Goal: Understand process/instructions: Learn how to perform a task or action

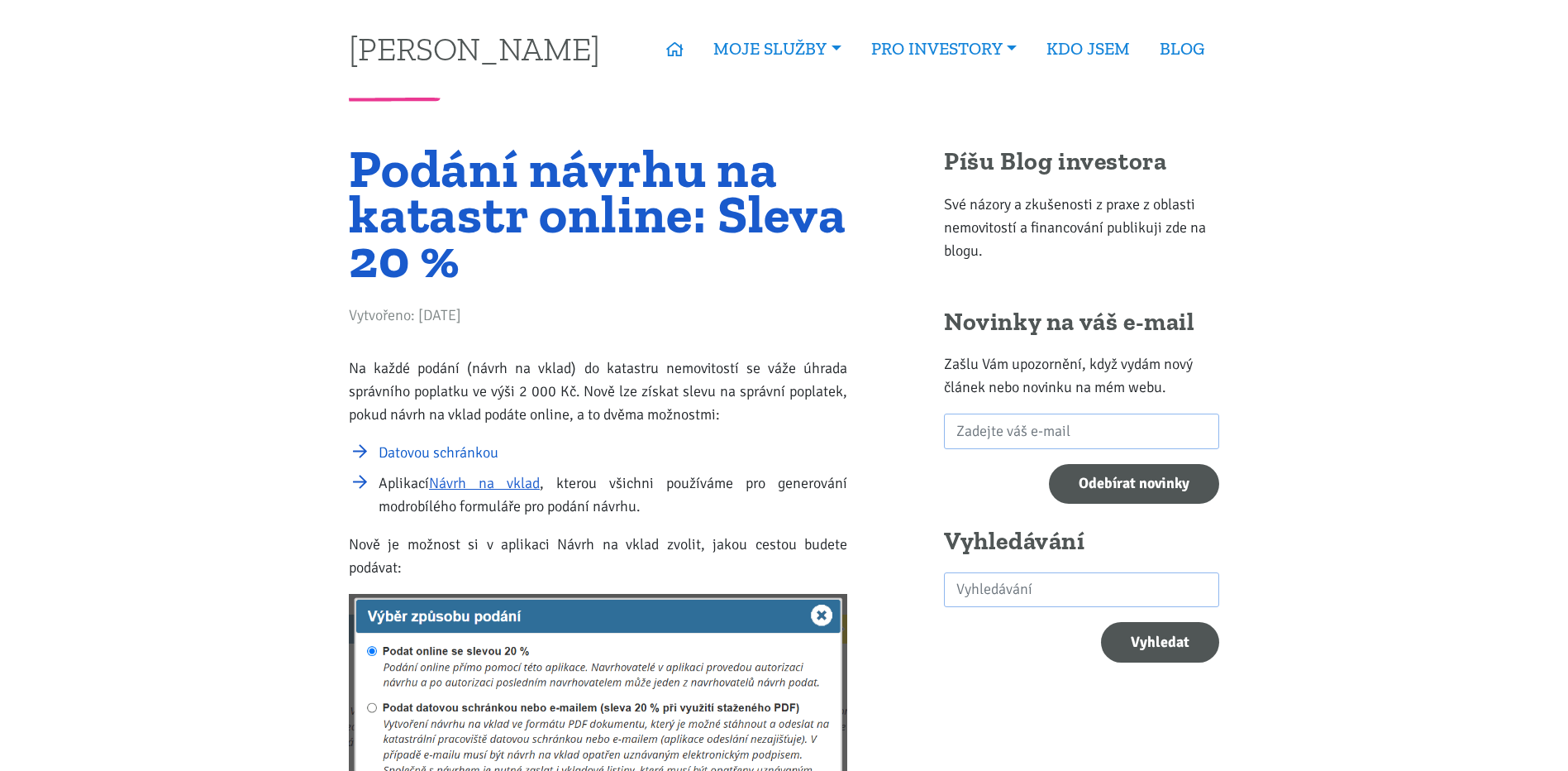
click at [407, 451] on link "Datovou schránkou" at bounding box center [438, 453] width 120 height 18
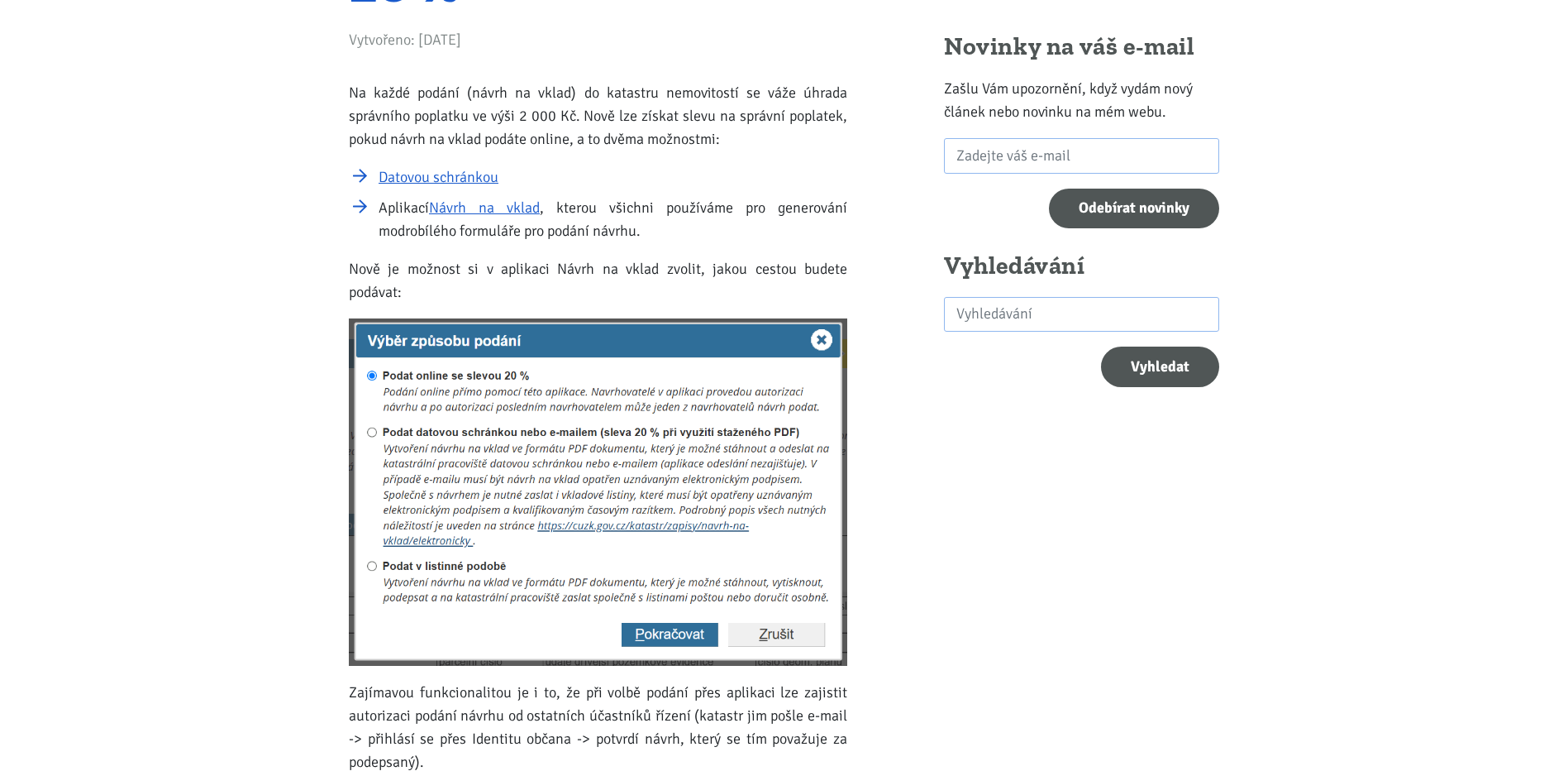
click at [703, 526] on img at bounding box center [598, 492] width 498 height 348
click at [584, 524] on img at bounding box center [598, 492] width 498 height 348
click at [648, 634] on img at bounding box center [598, 492] width 498 height 348
click at [658, 632] on img at bounding box center [598, 492] width 498 height 348
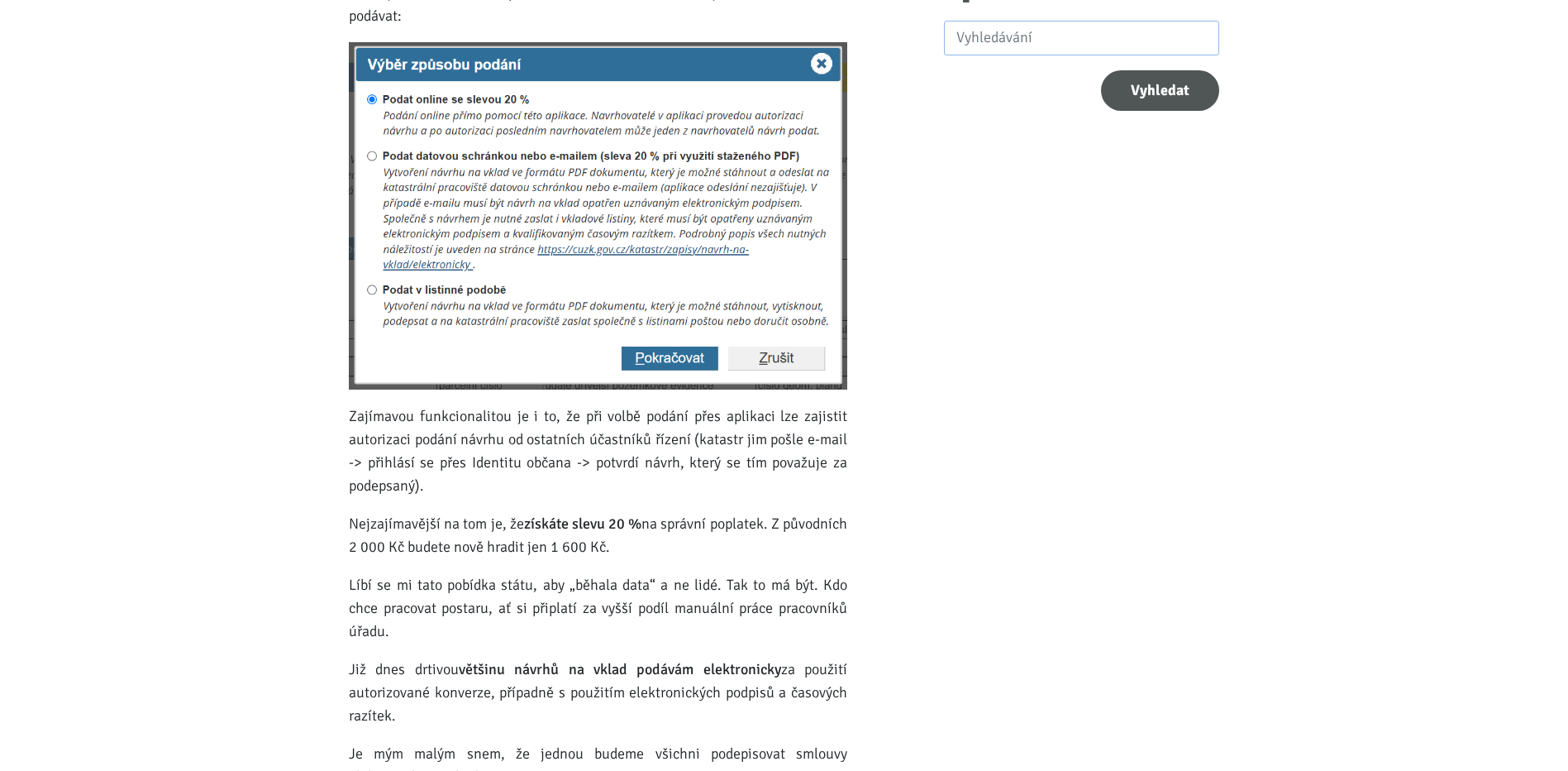
scroll to position [827, 0]
